Goal: Information Seeking & Learning: Check status

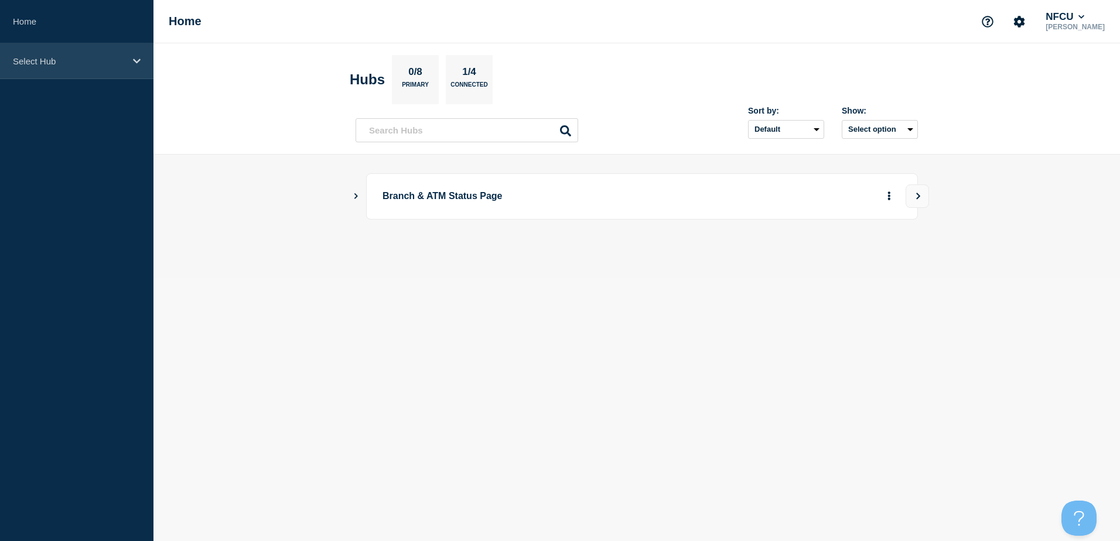
click at [142, 63] on div "Select Hub" at bounding box center [76, 61] width 153 height 36
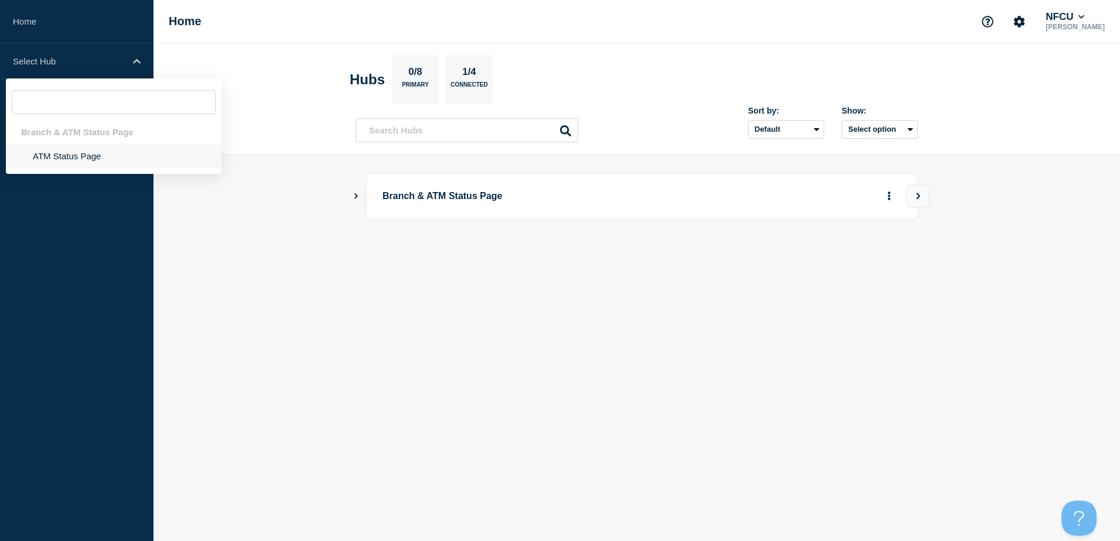
click at [82, 164] on li "ATM Status Page" at bounding box center [114, 156] width 216 height 24
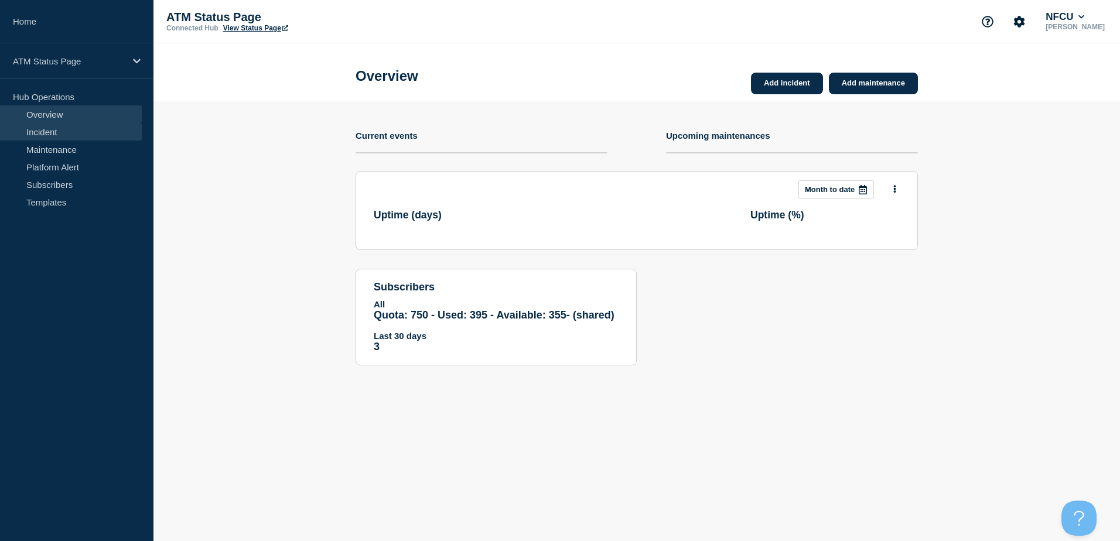
click at [60, 133] on link "Incident" at bounding box center [71, 132] width 142 height 18
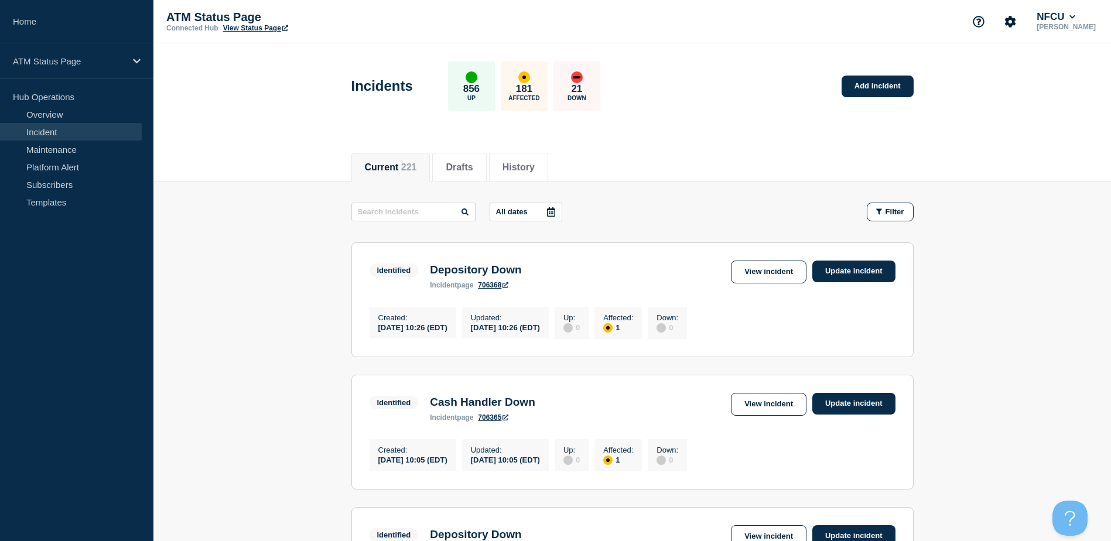
click at [548, 207] on icon at bounding box center [551, 211] width 9 height 9
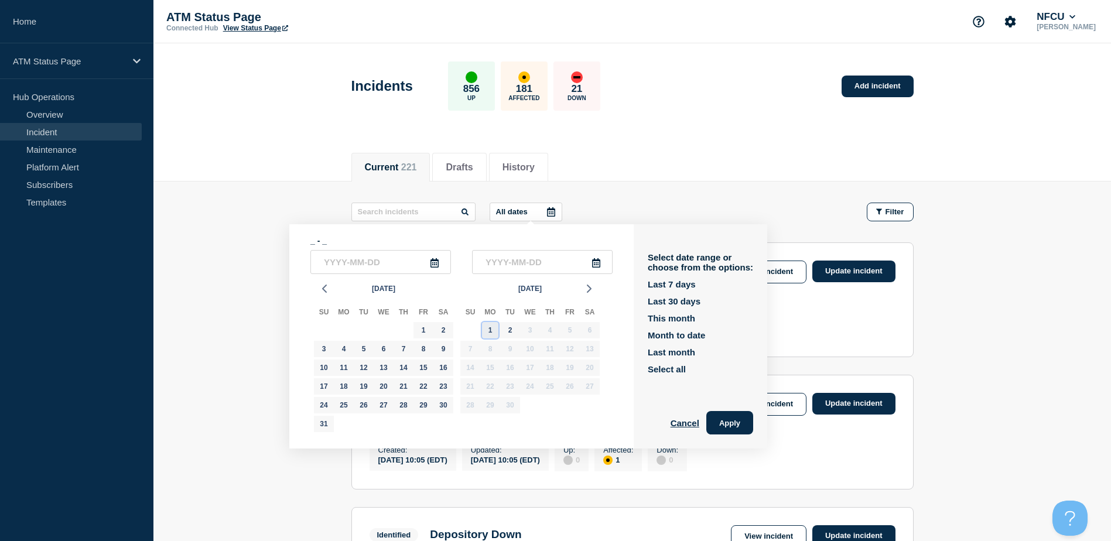
click at [491, 329] on div "1" at bounding box center [490, 330] width 16 height 16
type input "2025-09-01"
click at [491, 329] on div "1" at bounding box center [490, 330] width 16 height 16
type input "2025-09-01"
click at [724, 421] on button "Apply" at bounding box center [729, 422] width 47 height 23
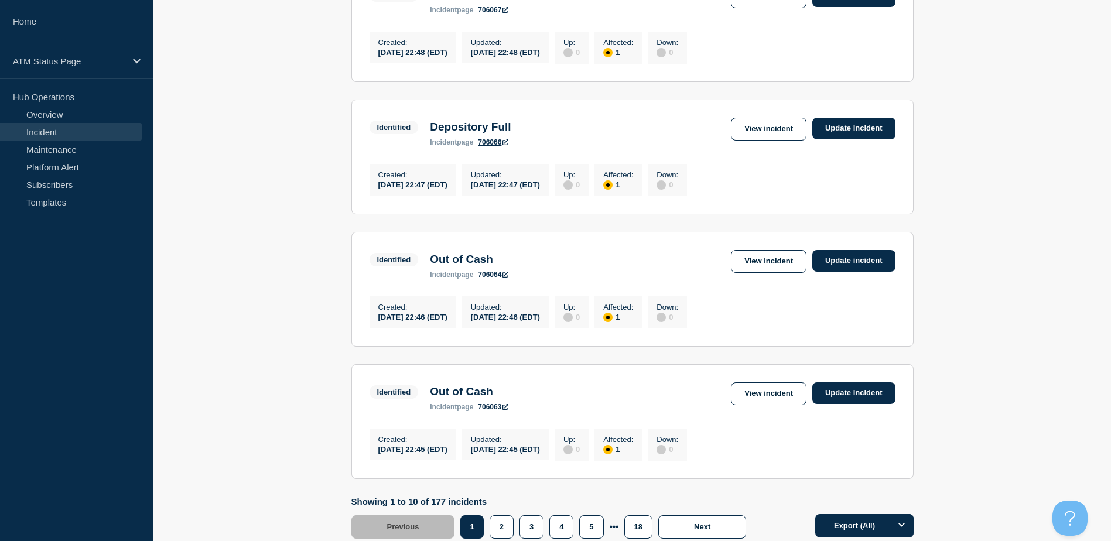
scroll to position [1214, 0]
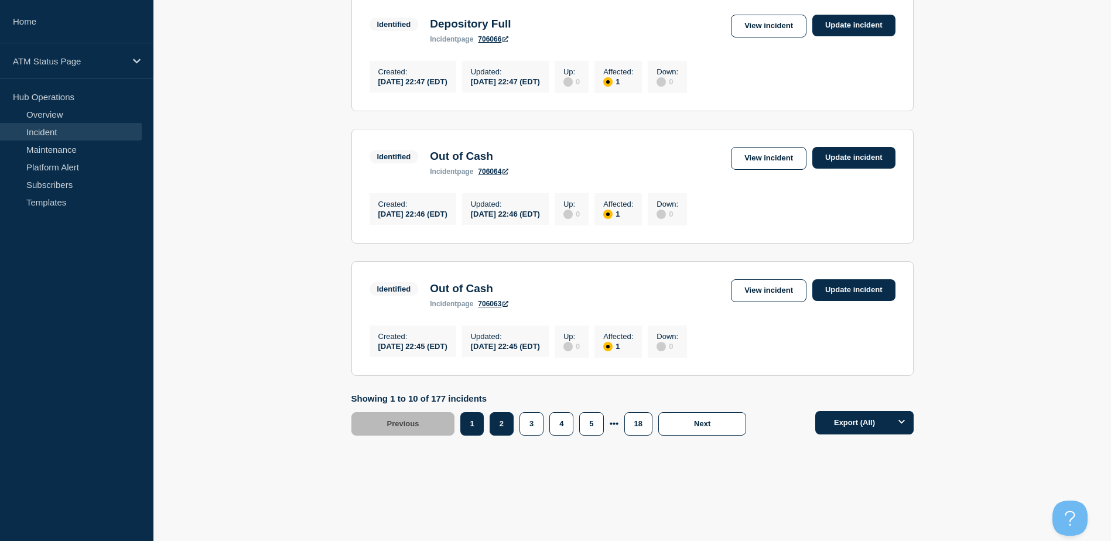
click at [506, 426] on button "2" at bounding box center [502, 423] width 24 height 23
click at [529, 427] on button "3" at bounding box center [532, 423] width 24 height 23
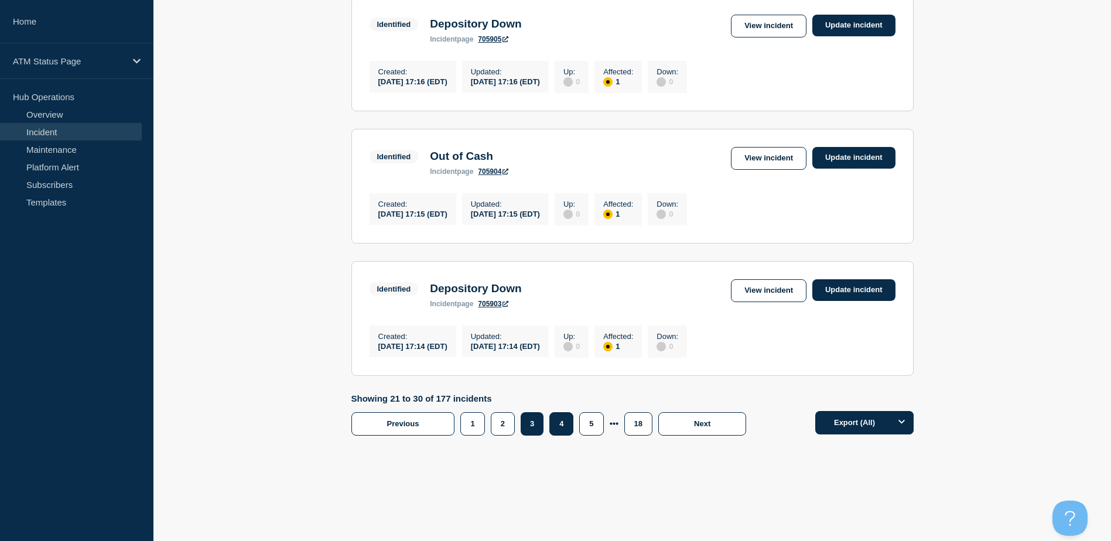
click at [559, 427] on button "4" at bounding box center [561, 423] width 24 height 23
click at [591, 421] on button "5" at bounding box center [591, 423] width 24 height 23
click at [582, 419] on button "6" at bounding box center [576, 423] width 24 height 23
click at [576, 421] on button "7" at bounding box center [576, 423] width 24 height 23
click at [572, 424] on button "8" at bounding box center [576, 423] width 24 height 23
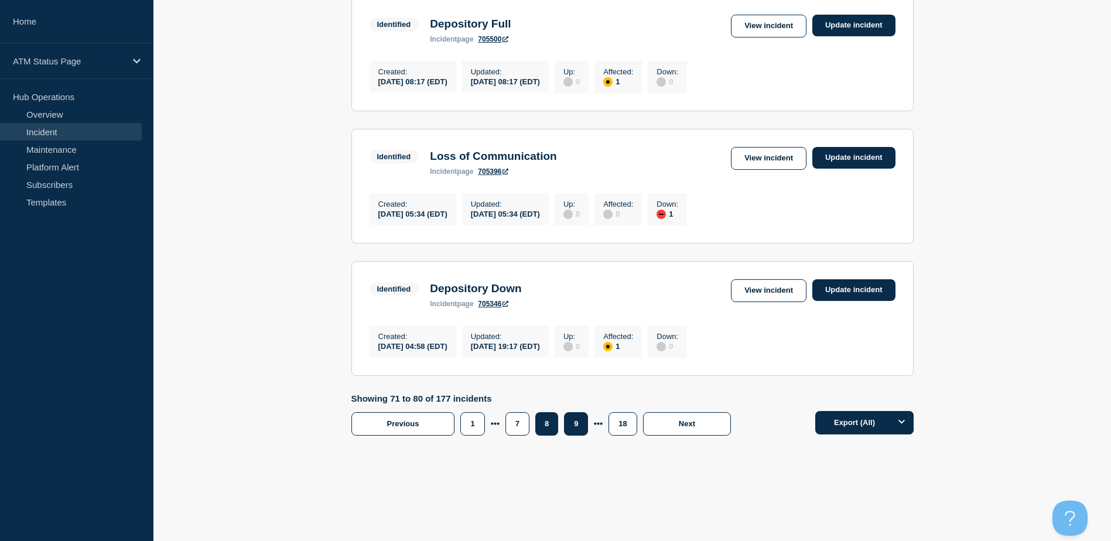
click at [577, 421] on button "9" at bounding box center [576, 423] width 24 height 23
click at [575, 422] on button "9" at bounding box center [576, 423] width 24 height 23
click at [575, 424] on button "10" at bounding box center [578, 423] width 28 height 23
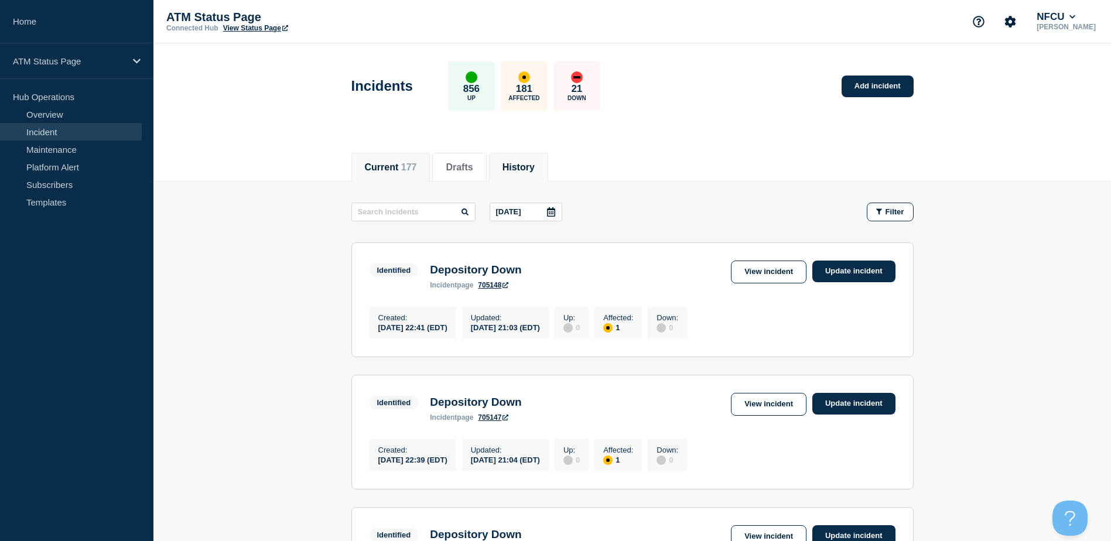
click at [532, 162] on button "History" at bounding box center [519, 167] width 32 height 11
click at [551, 210] on icon at bounding box center [551, 211] width 8 height 9
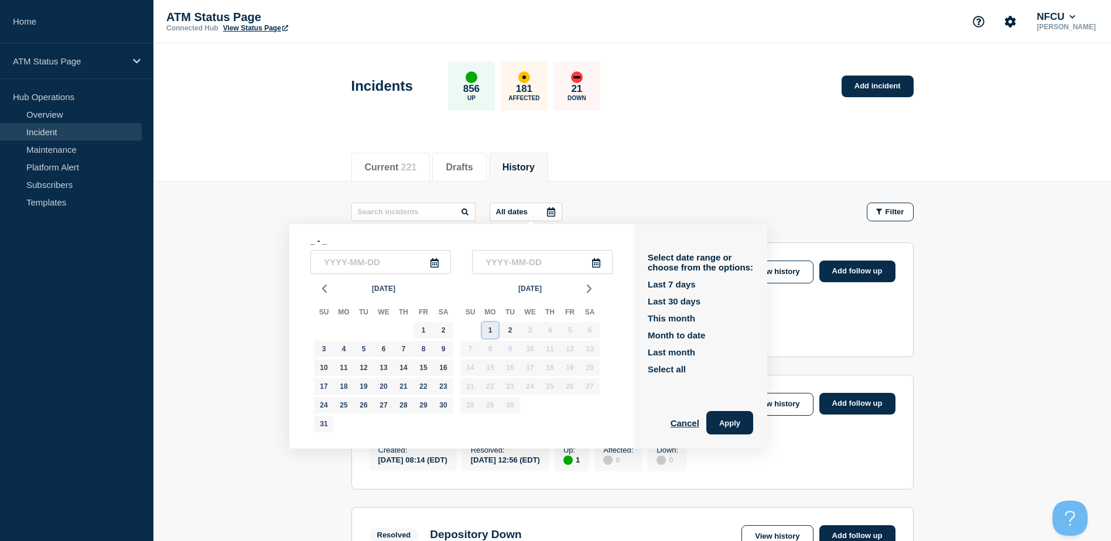
click at [489, 329] on div "1" at bounding box center [490, 330] width 16 height 16
type input "2025-09-01"
click at [488, 325] on div "1" at bounding box center [490, 330] width 16 height 16
type input "2025-09-01"
click at [742, 426] on button "Apply" at bounding box center [729, 422] width 47 height 23
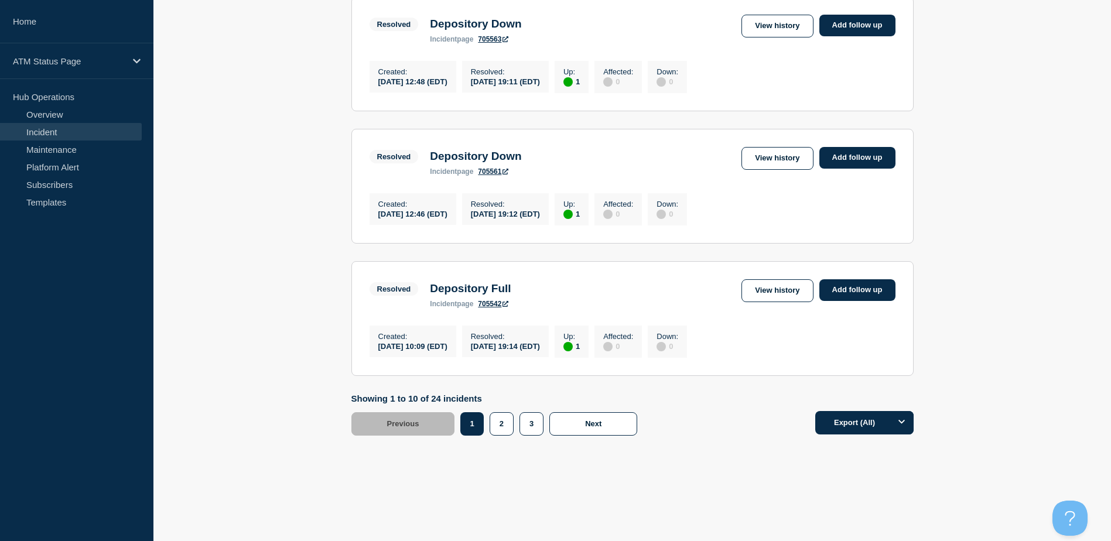
scroll to position [1214, 0]
click at [506, 424] on button "2" at bounding box center [502, 423] width 24 height 23
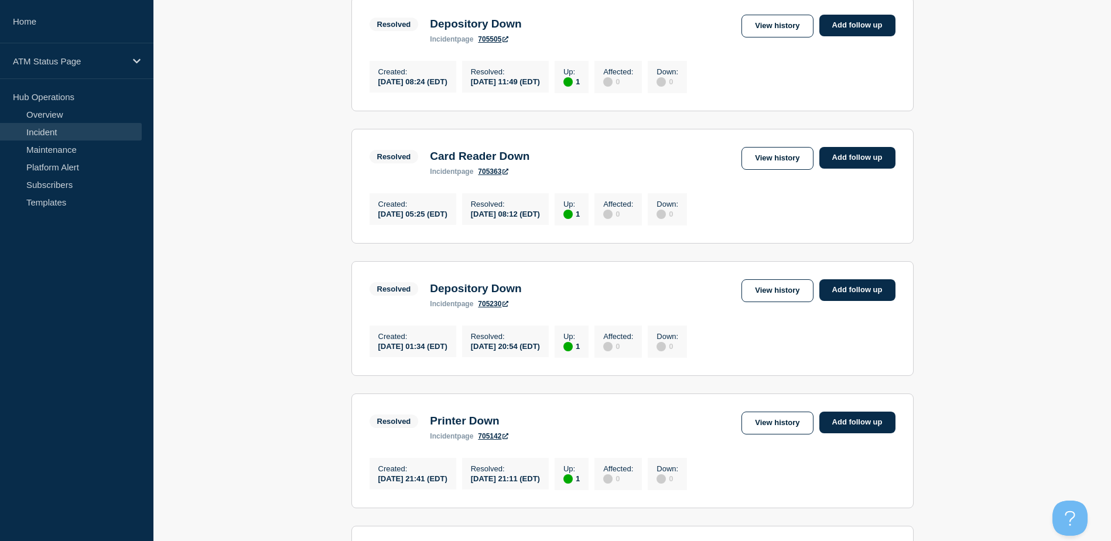
scroll to position [300, 0]
